Goal: Task Accomplishment & Management: Manage account settings

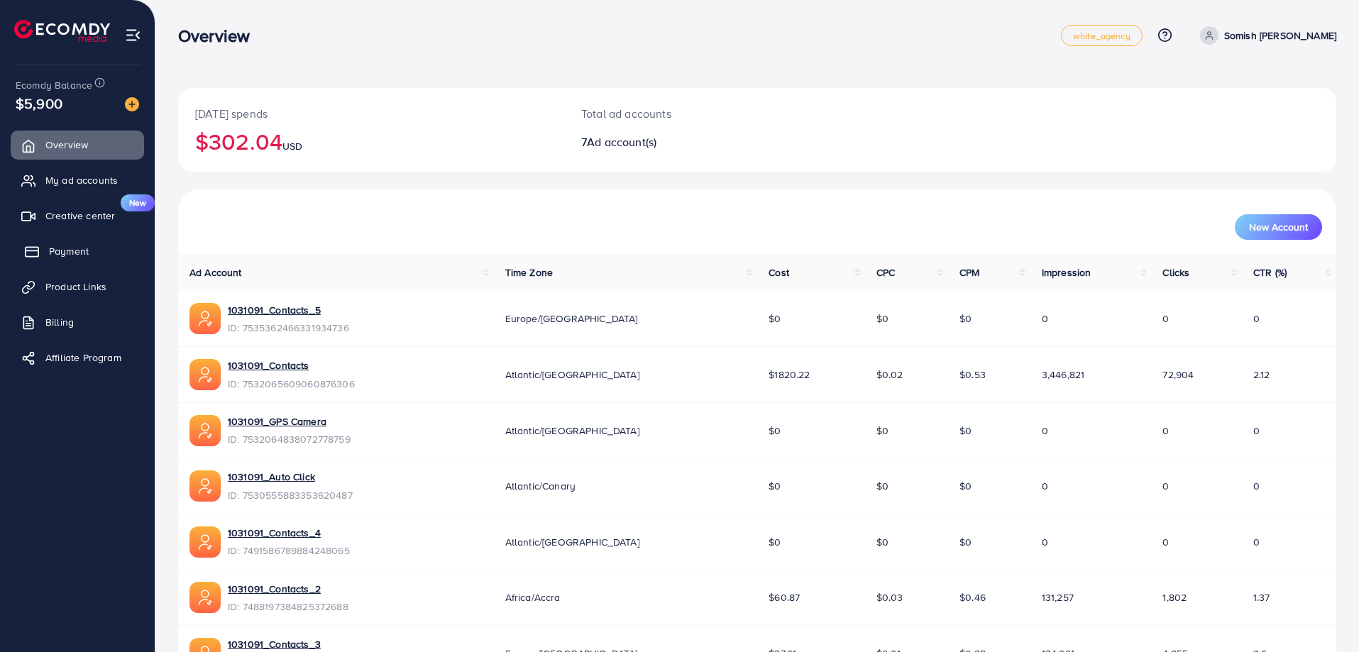
click at [65, 253] on span "Payment" at bounding box center [69, 251] width 40 height 14
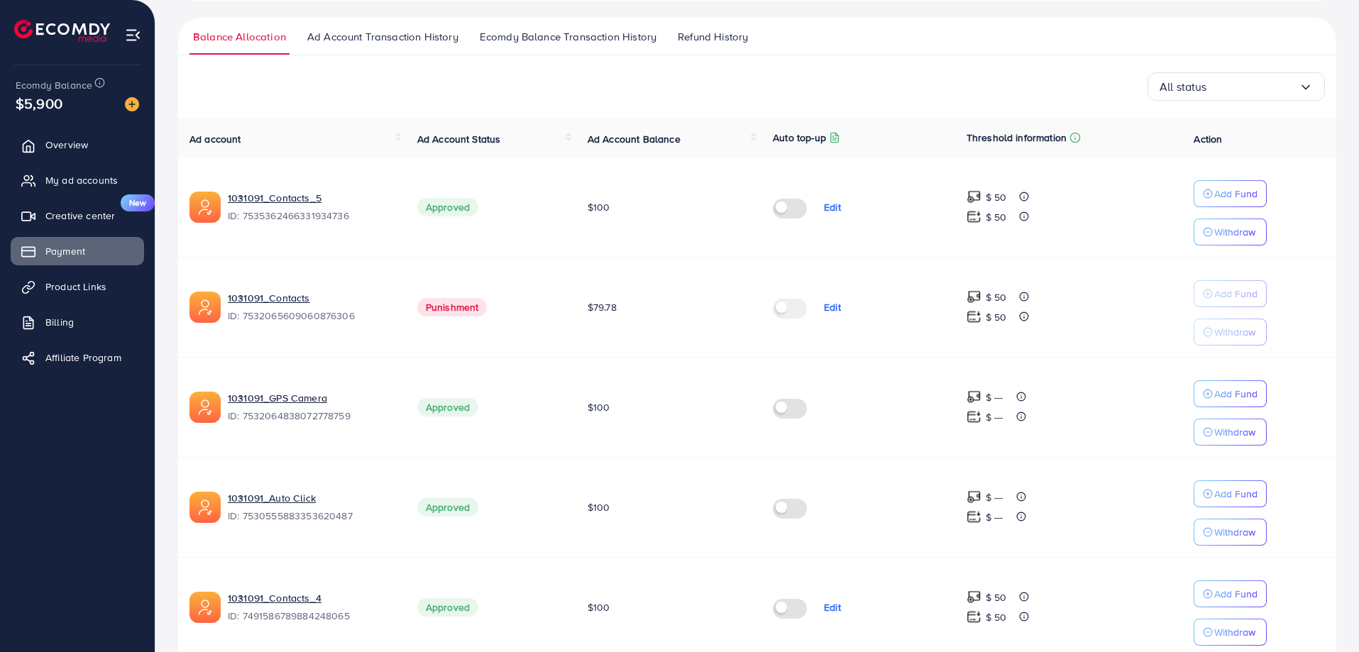
scroll to position [213, 0]
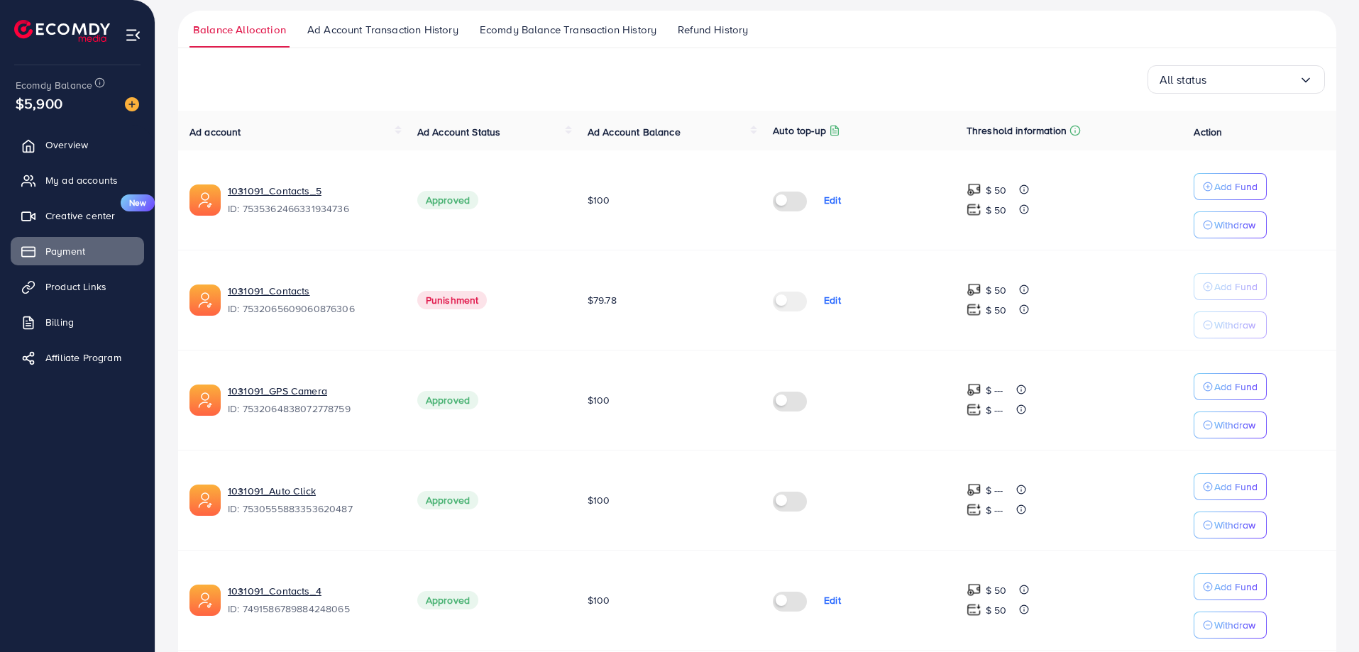
click at [451, 297] on span "Punishment" at bounding box center [452, 300] width 70 height 18
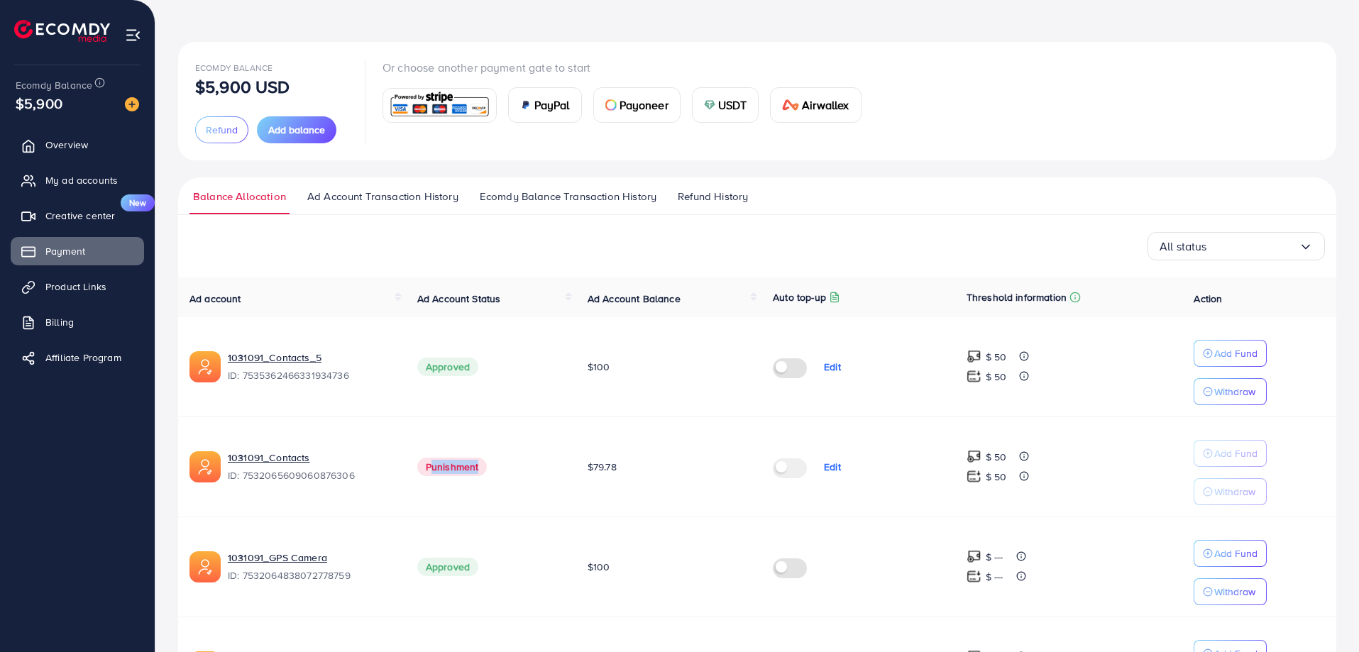
scroll to position [45, 0]
click at [77, 143] on span "Overview" at bounding box center [70, 145] width 43 height 14
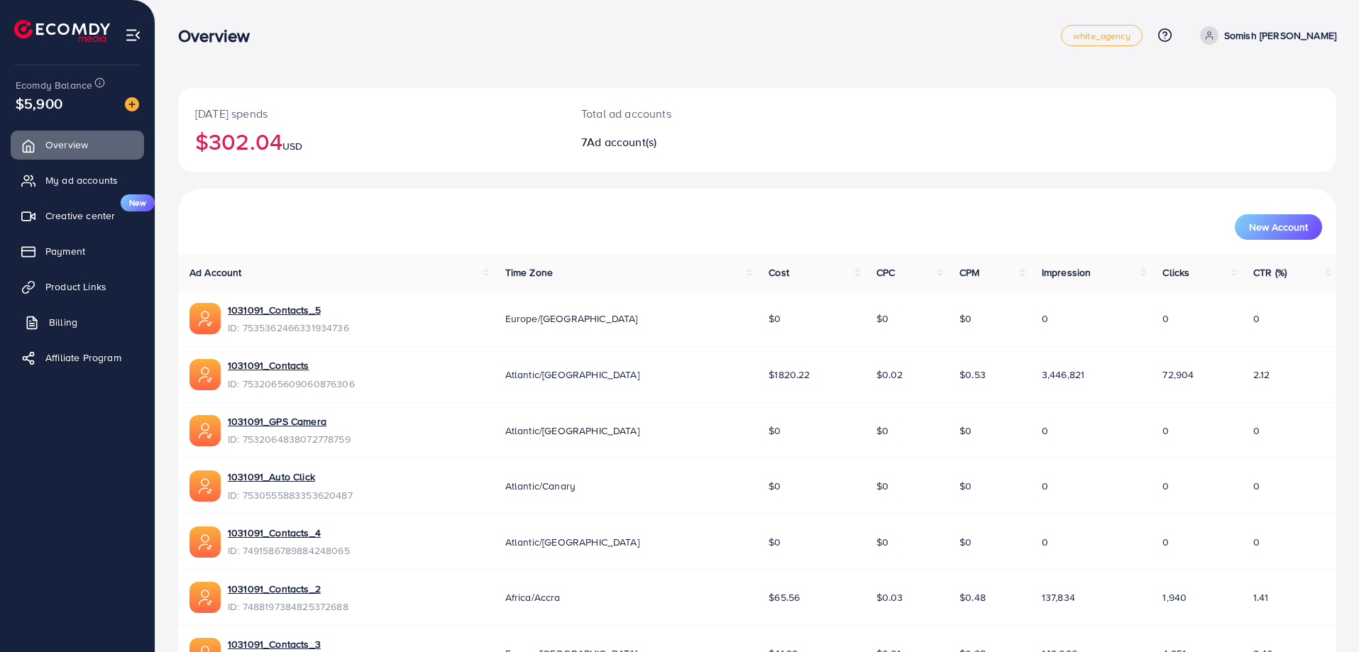
click at [77, 323] on span "Billing" at bounding box center [63, 322] width 28 height 14
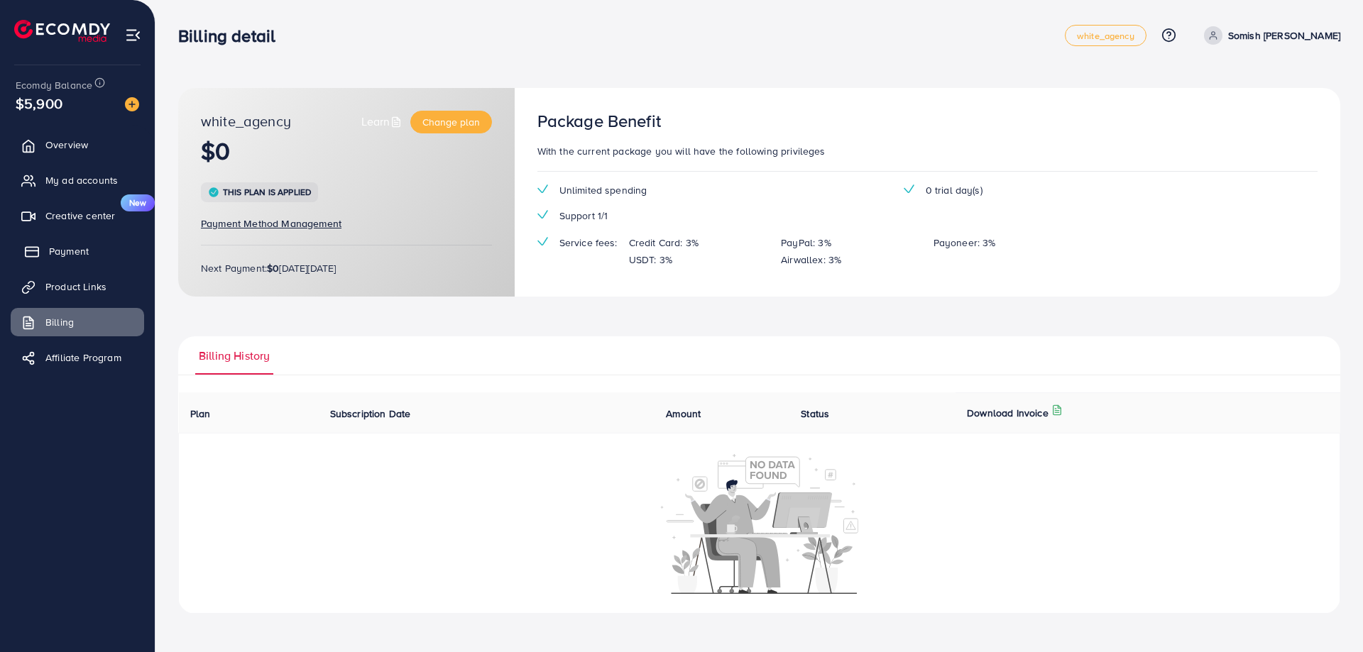
click at [77, 248] on span "Payment" at bounding box center [69, 251] width 40 height 14
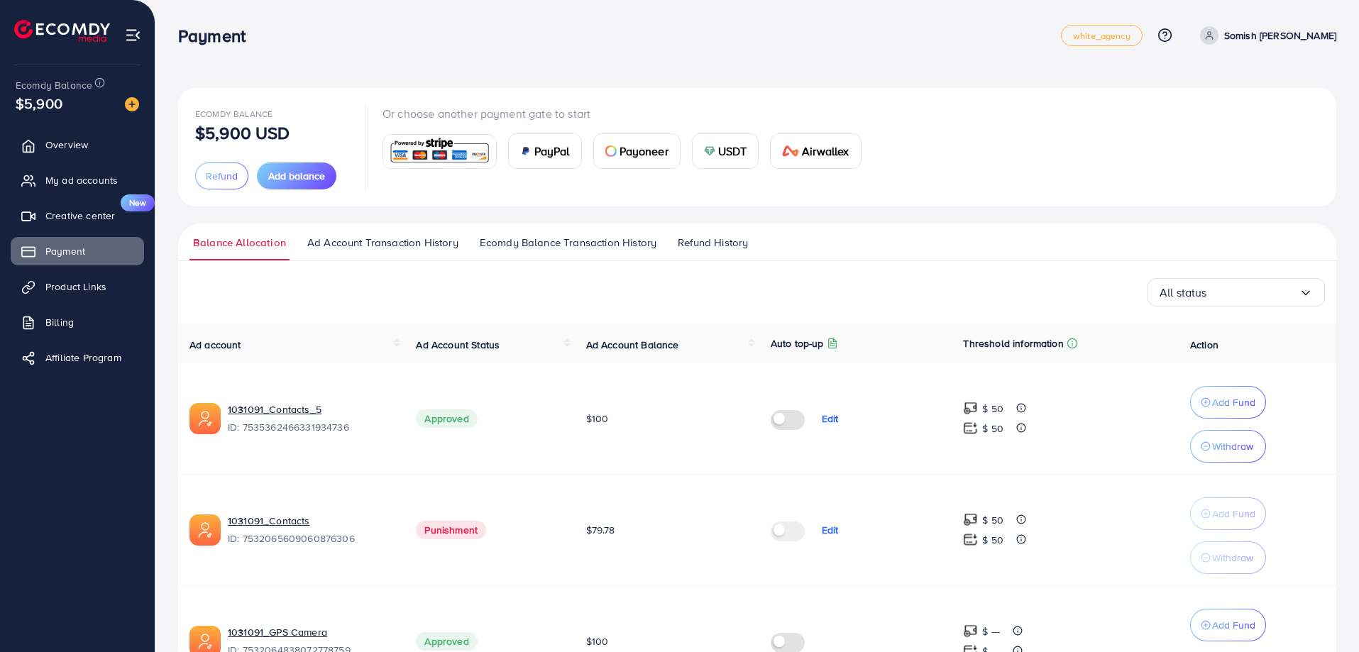
click at [448, 239] on span "Ad Account Transaction History" at bounding box center [382, 243] width 151 height 16
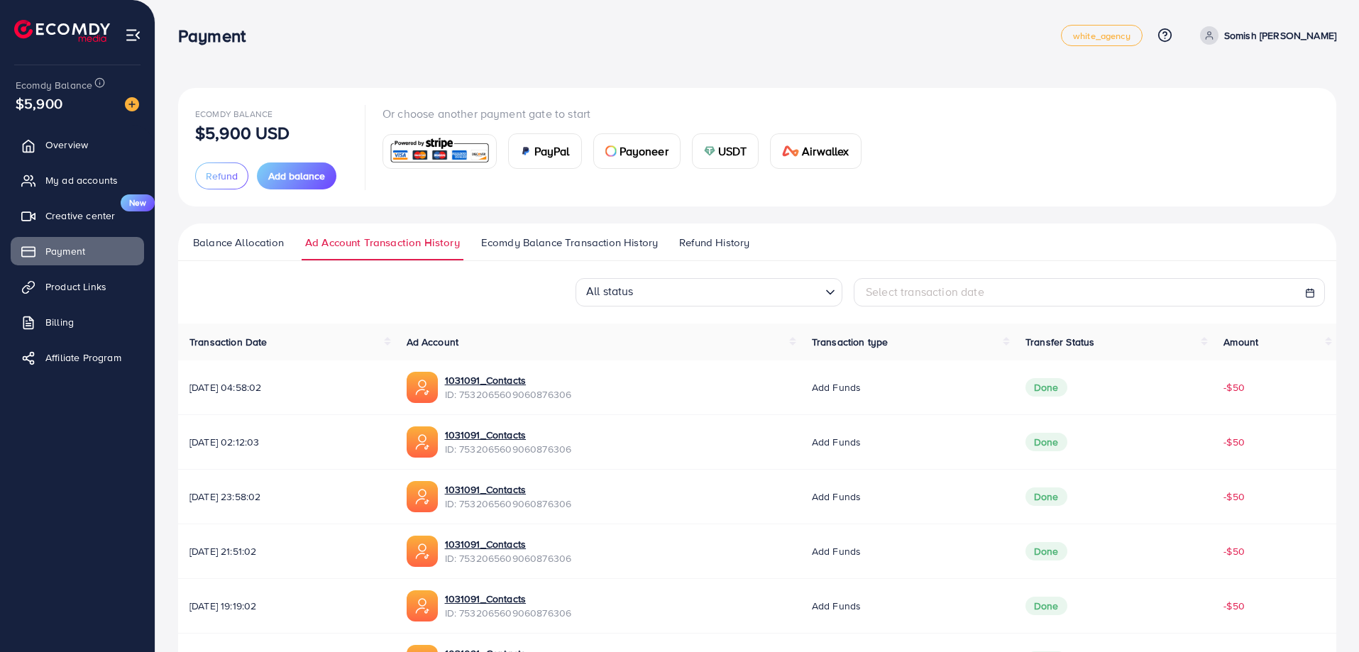
click at [555, 245] on span "Ecomdy Balance Transaction History" at bounding box center [569, 243] width 177 height 16
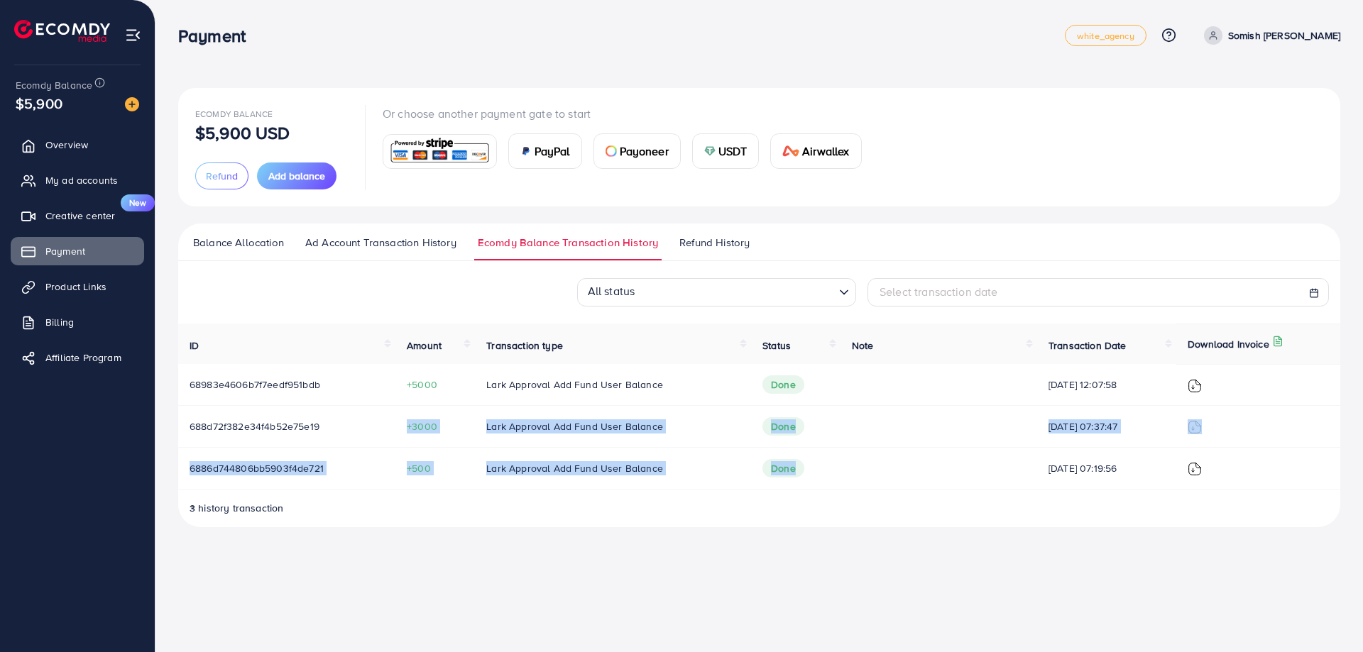
drag, startPoint x: 400, startPoint y: 428, endPoint x: 845, endPoint y: 481, distance: 448.3
click at [845, 481] on tbody "68983e4606b7f7eedf951bdb +5000 Lark Approval Add Fund User Balance Done [DATE] …" at bounding box center [759, 427] width 1162 height 126
click at [726, 245] on span "Refund History" at bounding box center [714, 243] width 70 height 16
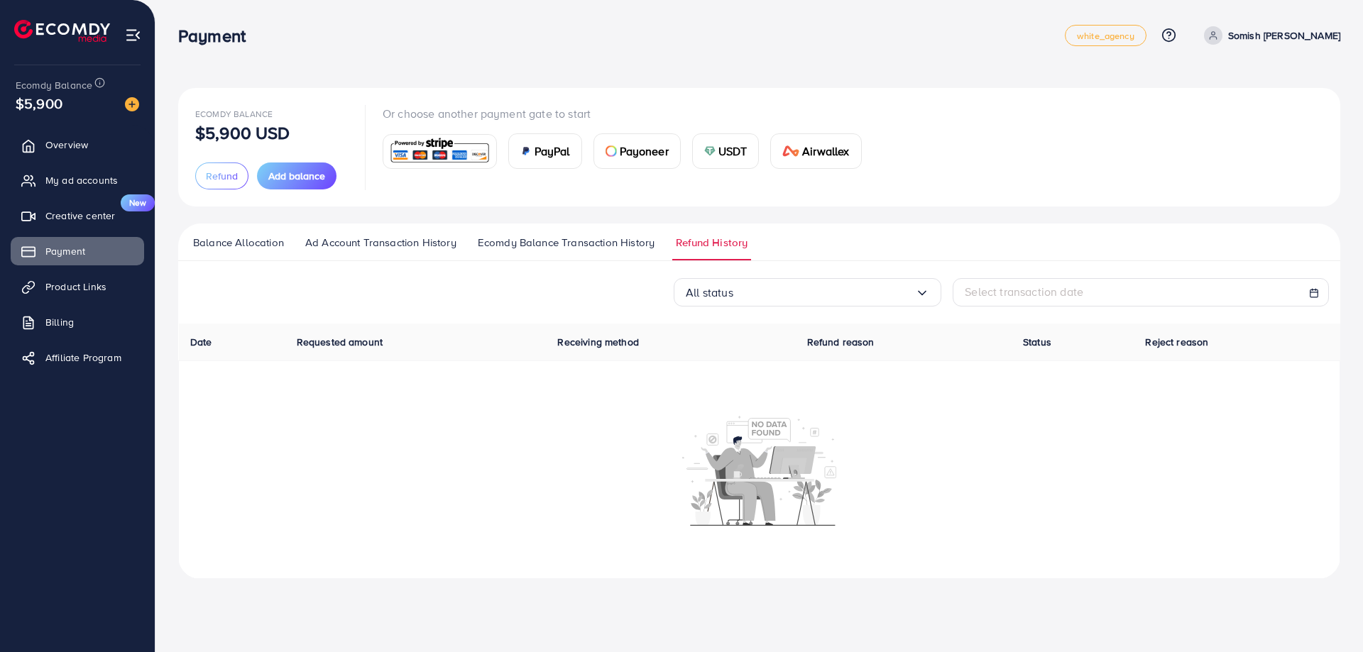
click at [608, 241] on span "Ecomdy Balance Transaction History" at bounding box center [566, 243] width 177 height 16
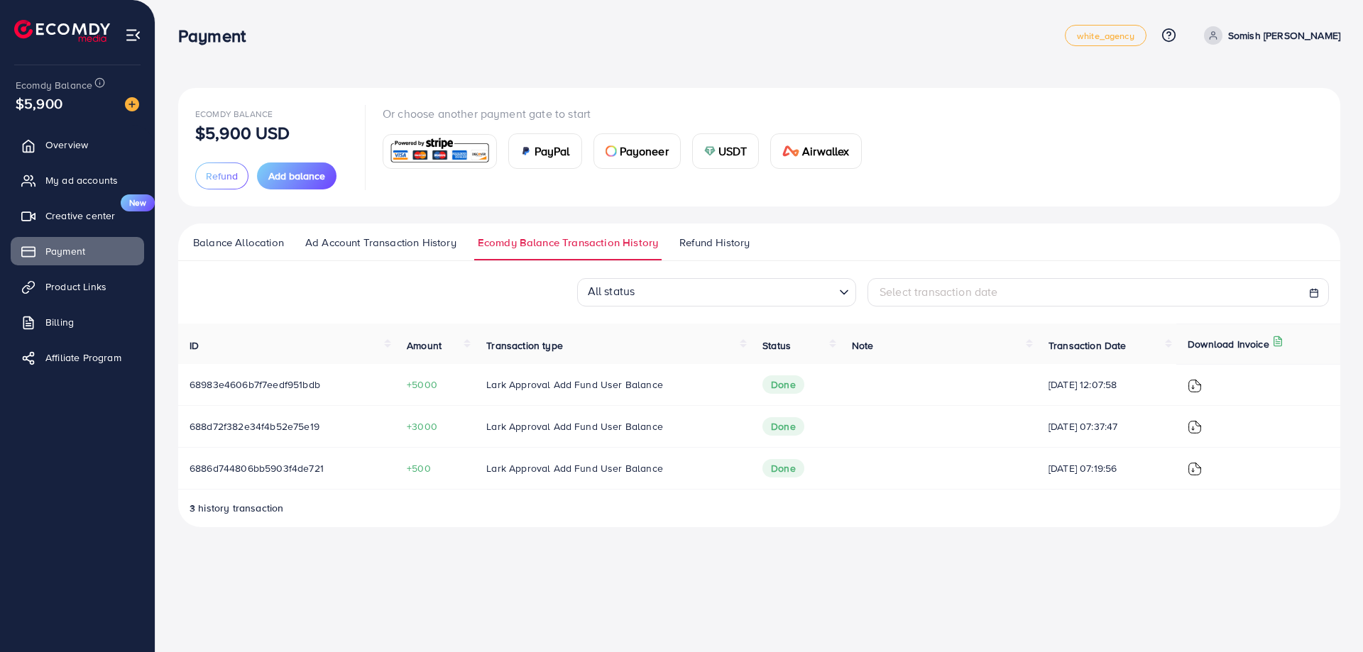
click at [369, 520] on div "3 history transaction" at bounding box center [759, 514] width 1162 height 26
click at [94, 182] on span "My ad accounts" at bounding box center [85, 180] width 72 height 14
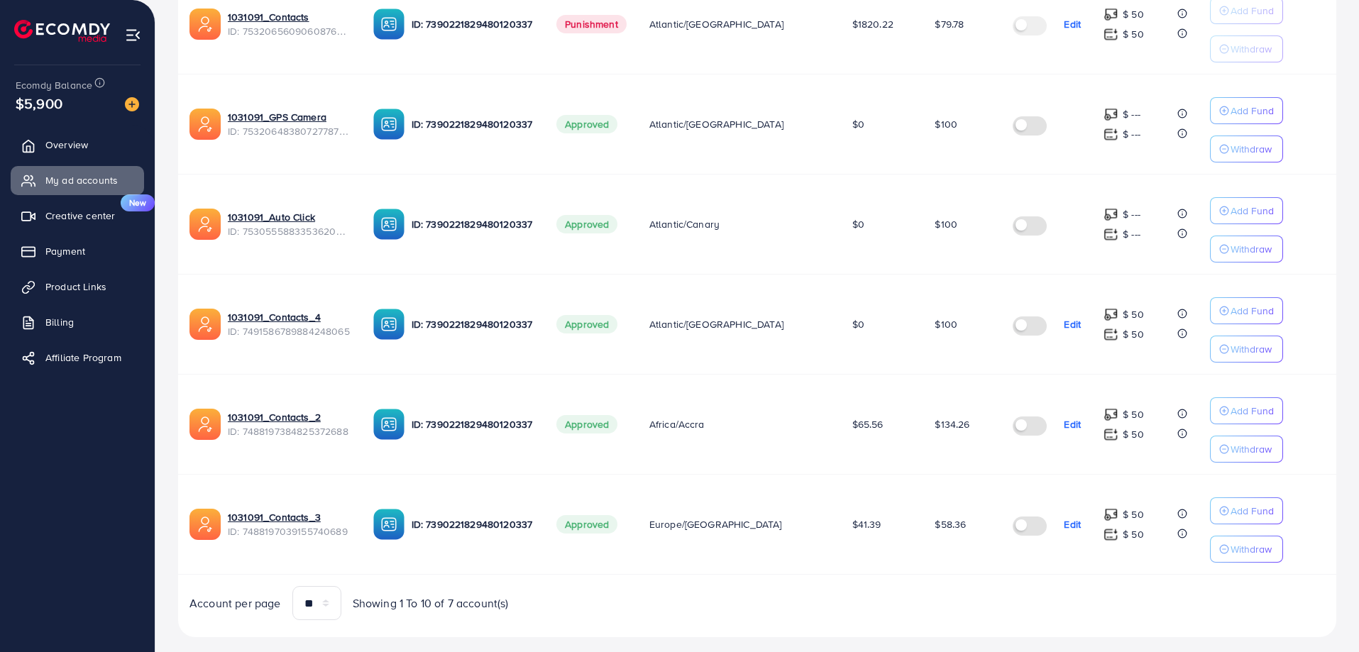
scroll to position [490, 0]
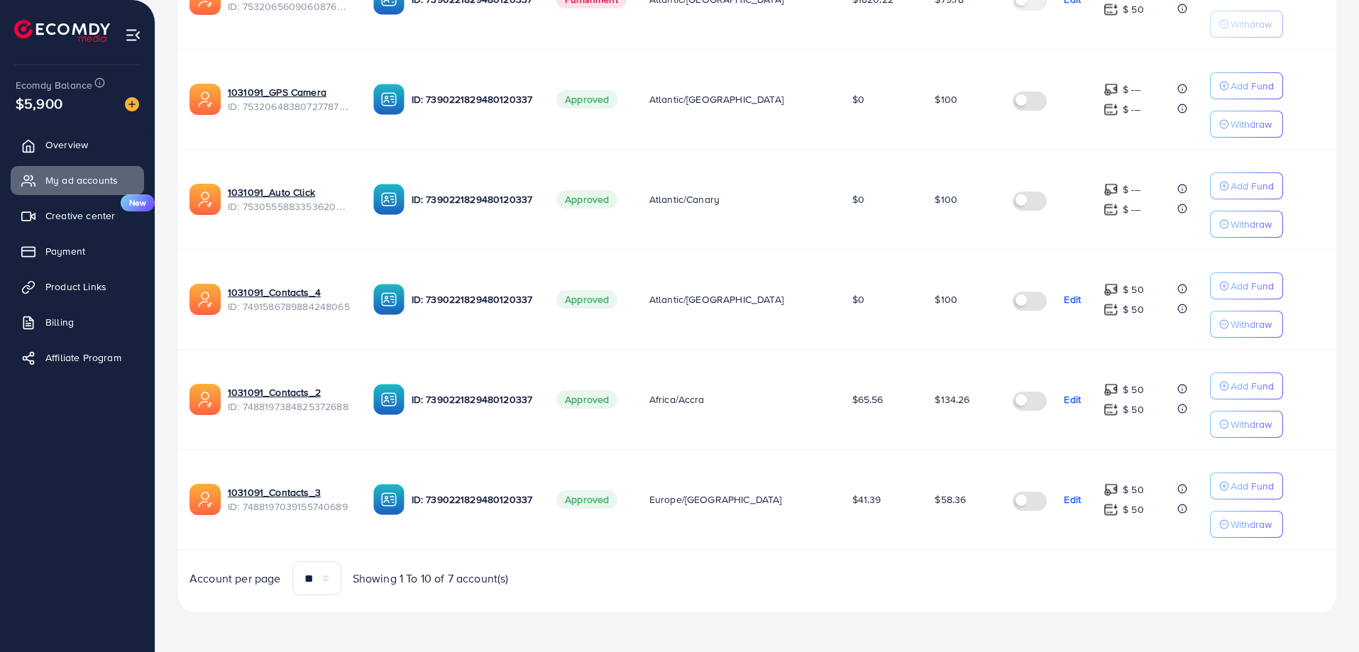
click at [1064, 500] on p "Edit" at bounding box center [1072, 499] width 17 height 17
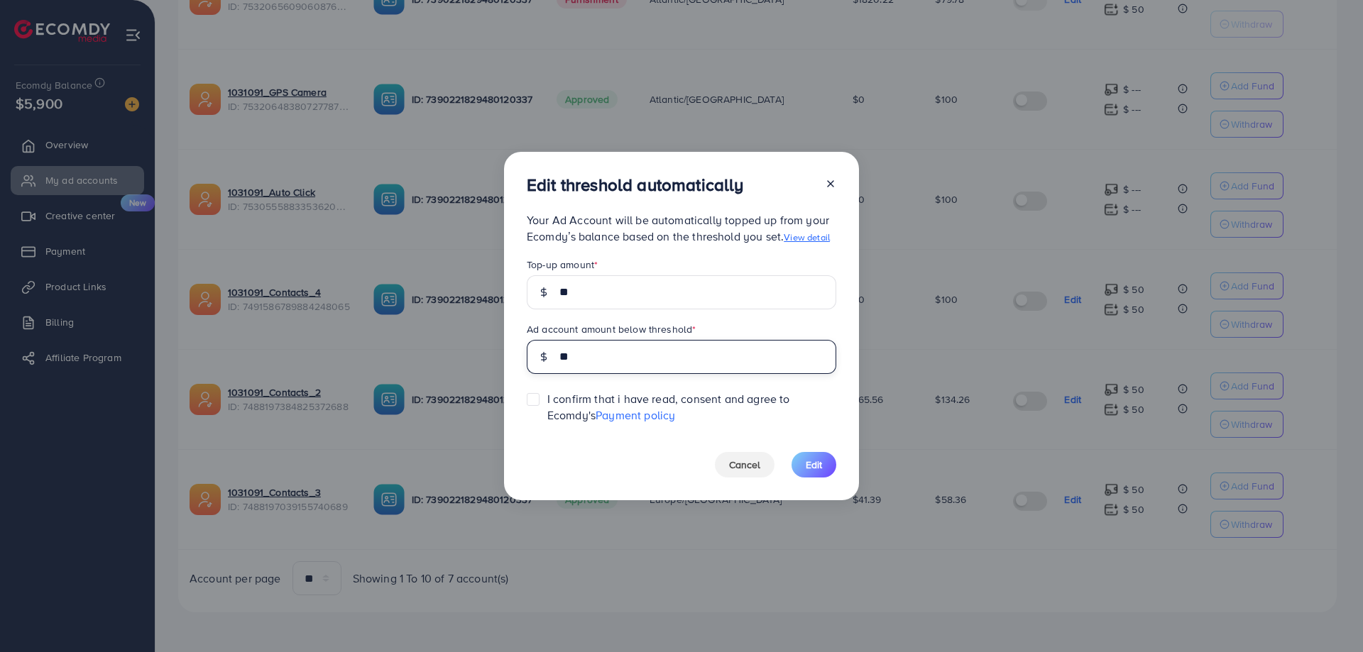
click at [562, 355] on input "**" at bounding box center [697, 357] width 277 height 34
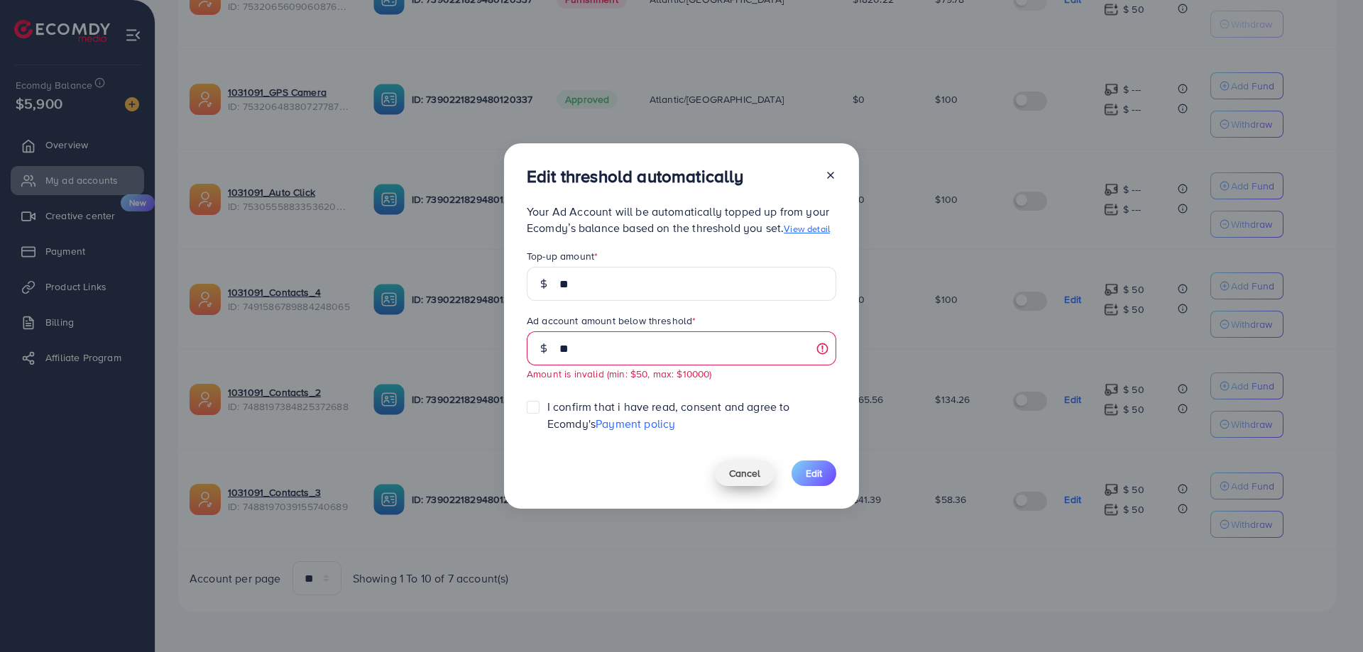
click at [743, 474] on span "Cancel" at bounding box center [744, 473] width 31 height 14
type input "**"
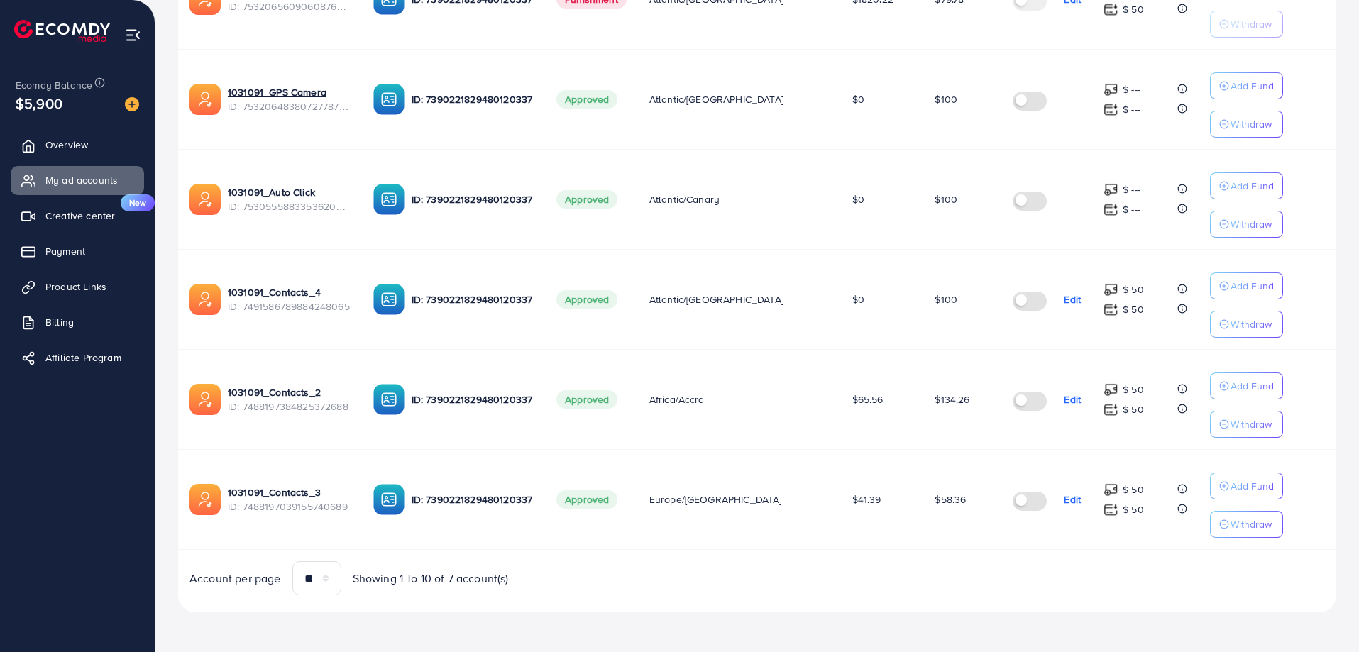
click at [763, 577] on div "Account per page ** ** ** *** Showing 1 To 10 of 7 account(s)" at bounding box center [757, 579] width 1181 height 34
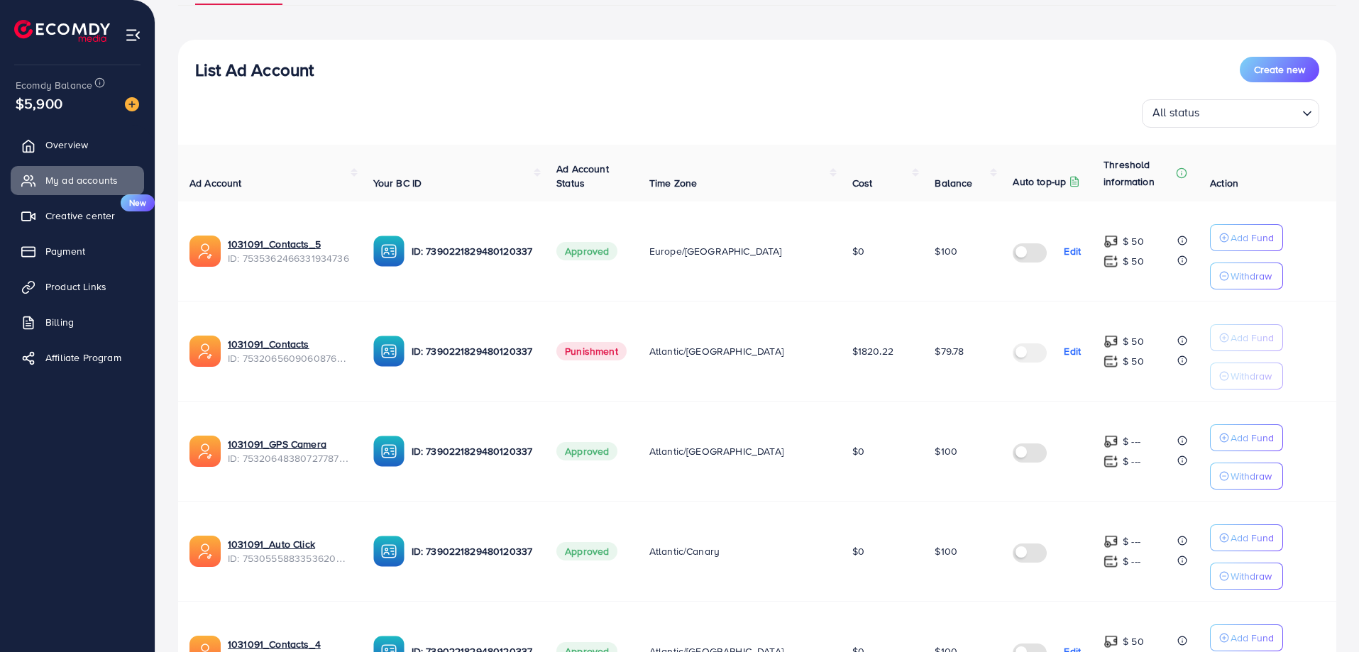
scroll to position [135, 0]
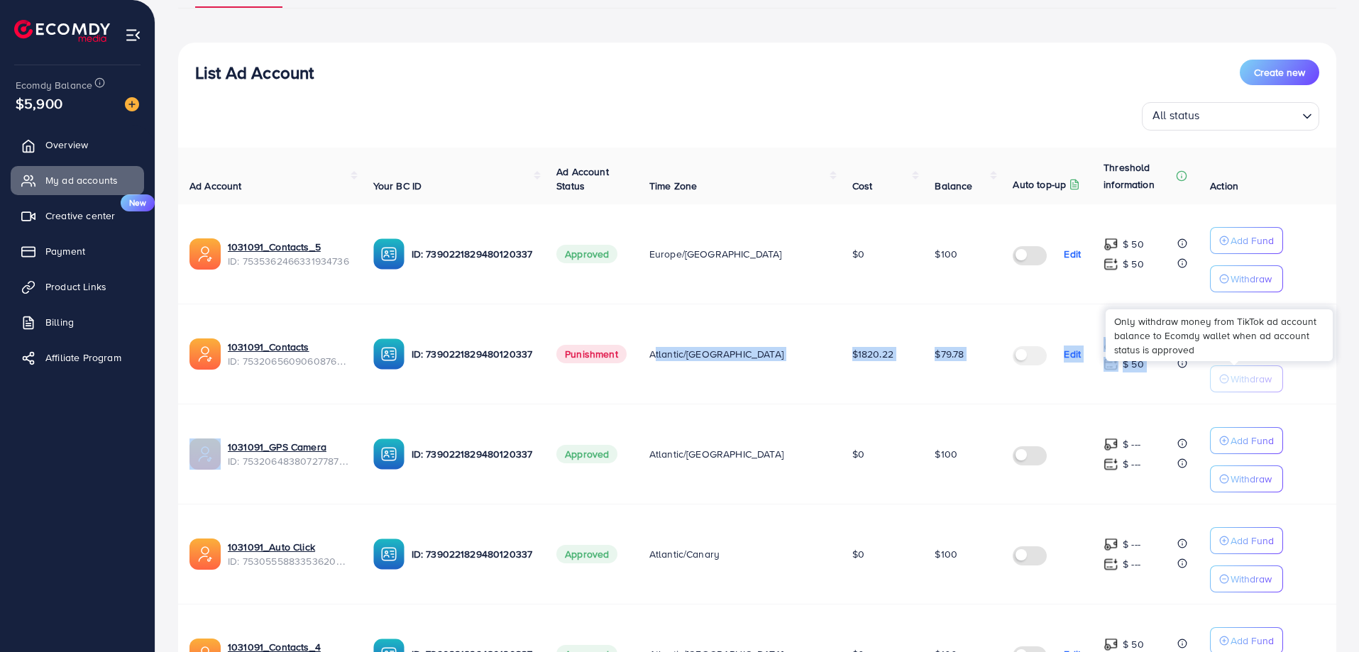
drag, startPoint x: 679, startPoint y: 356, endPoint x: 1240, endPoint y: 389, distance: 561.1
click at [1240, 389] on tr "1031091_Contacts ID: 7532065609060876306 ID: 7390221829480120337 Punishment Atl…" at bounding box center [757, 355] width 1159 height 100
click at [929, 386] on td "$79.78" at bounding box center [963, 355] width 78 height 100
drag, startPoint x: 911, startPoint y: 362, endPoint x: 1271, endPoint y: 380, distance: 361.1
click at [1271, 380] on tr "1031091_Contacts ID: 7532065609060876306 ID: 7390221829480120337 Punishment Atl…" at bounding box center [757, 355] width 1159 height 100
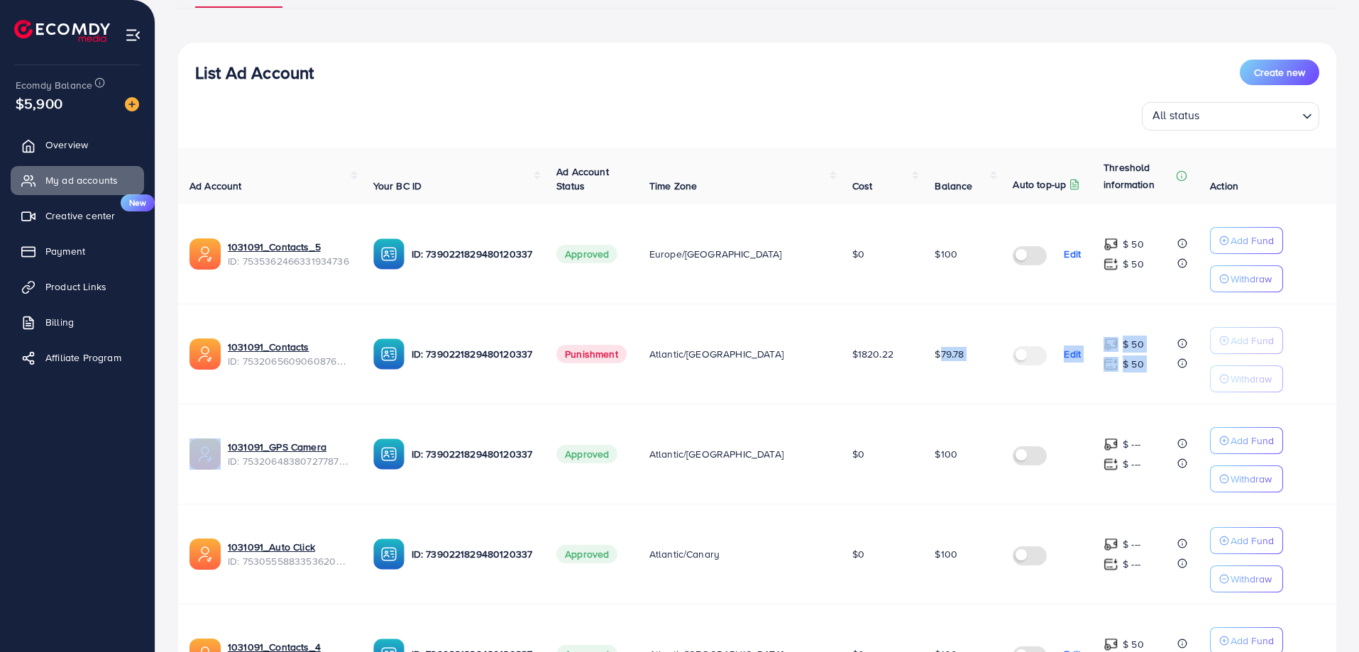
click at [947, 385] on td "$79.78" at bounding box center [963, 355] width 78 height 100
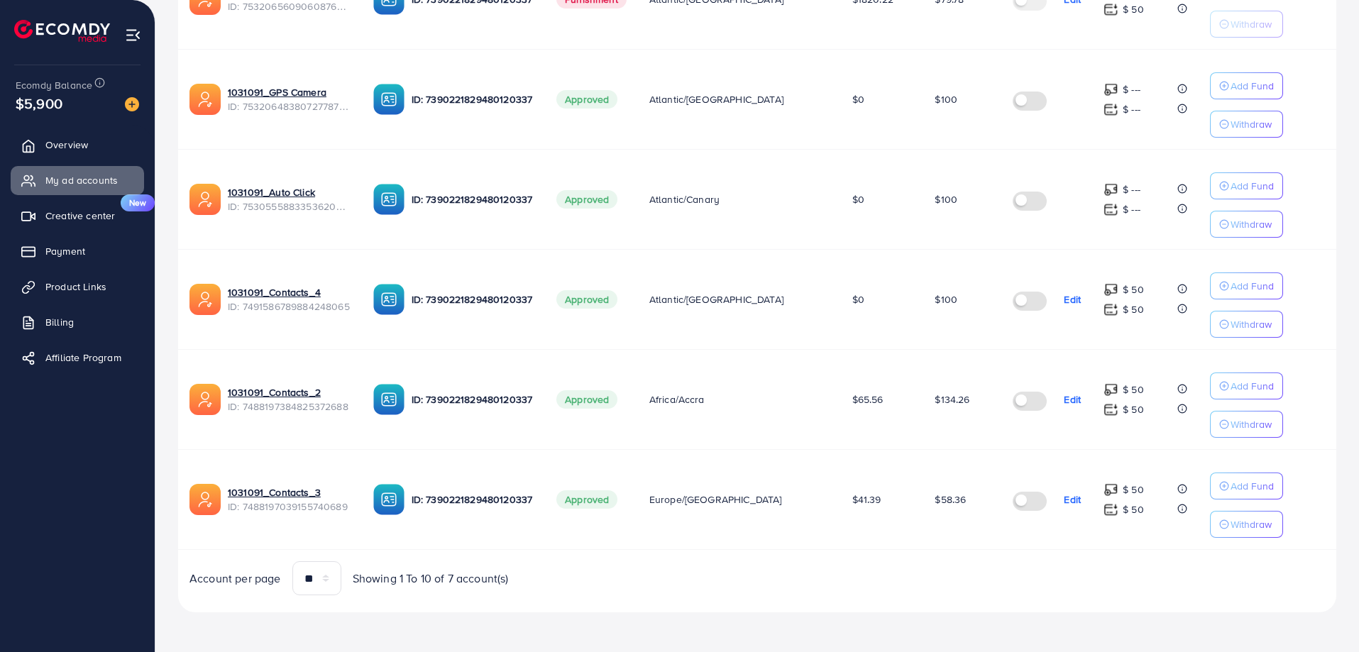
scroll to position [0, 0]
